Goal: Find specific page/section: Find specific page/section

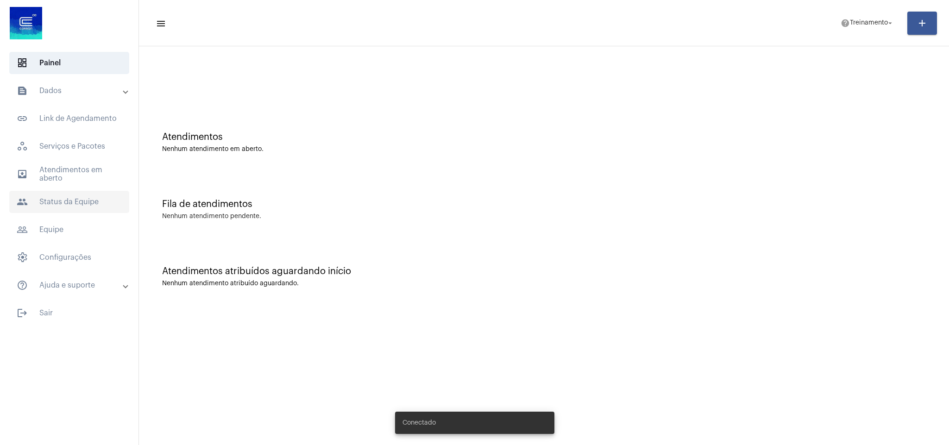
click at [65, 198] on span "people Status da Equipe" at bounding box center [69, 202] width 120 height 22
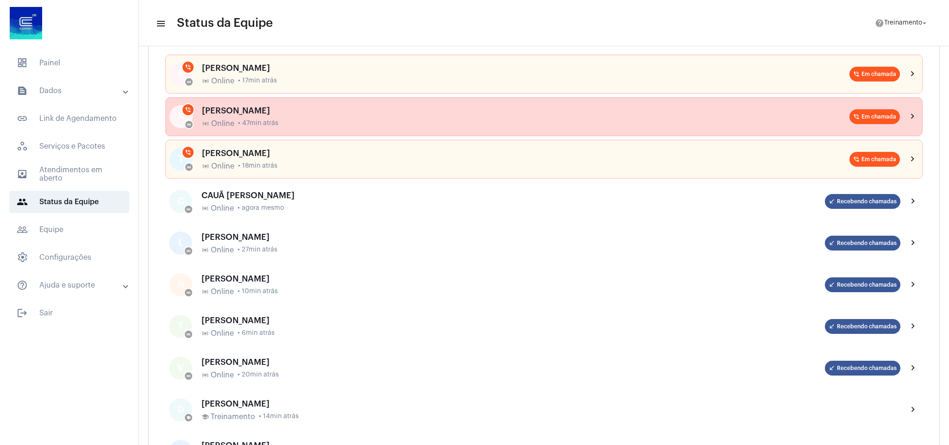
scroll to position [139, 0]
